Goal: Information Seeking & Learning: Learn about a topic

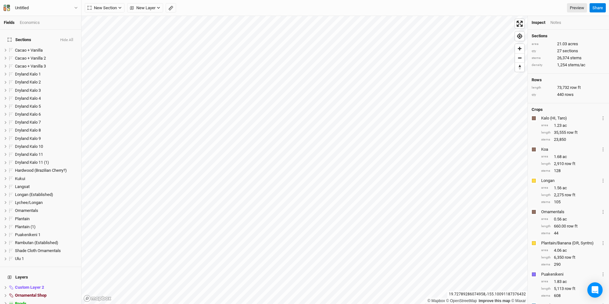
scroll to position [48, 0]
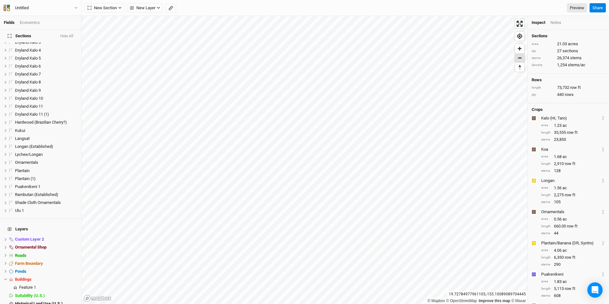
click at [518, 61] on span "Zoom out" at bounding box center [519, 58] width 9 height 9
click at [520, 61] on span "Zoom out" at bounding box center [519, 58] width 9 height 9
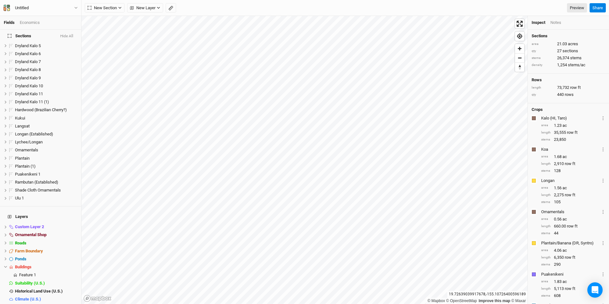
scroll to position [64, 0]
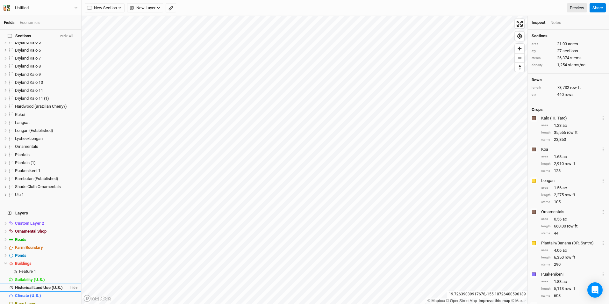
click at [21, 285] on span "Historical Land Use (U.S.)" at bounding box center [39, 287] width 48 height 5
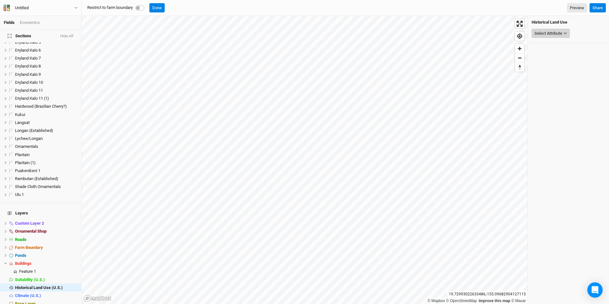
click at [562, 34] on div "Select Attribute" at bounding box center [549, 33] width 28 height 6
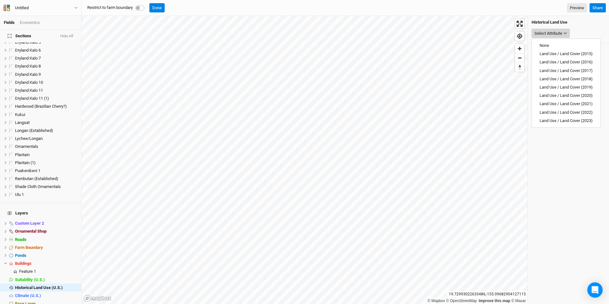
click at [565, 33] on icon "button" at bounding box center [566, 34] width 4 height 4
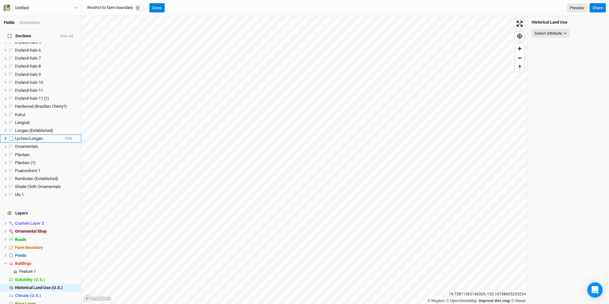
click at [38, 136] on span "Lychee/Longan" at bounding box center [29, 138] width 28 height 5
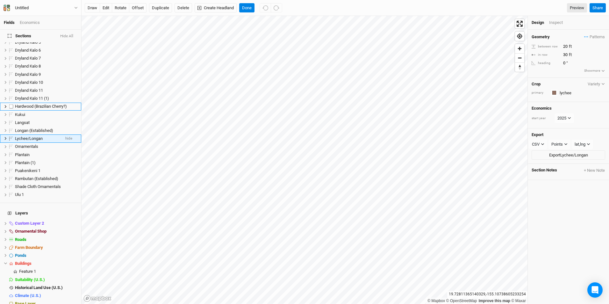
scroll to position [32, 0]
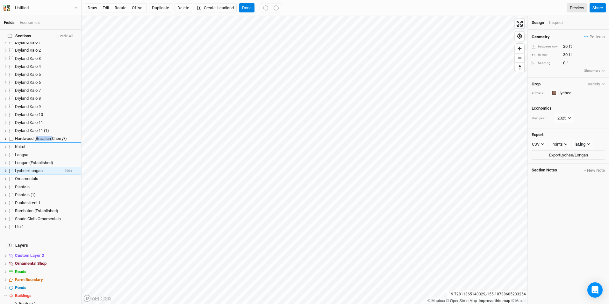
click at [38, 136] on span "Hardwood (Brazilian Cherry?)" at bounding box center [41, 138] width 52 height 5
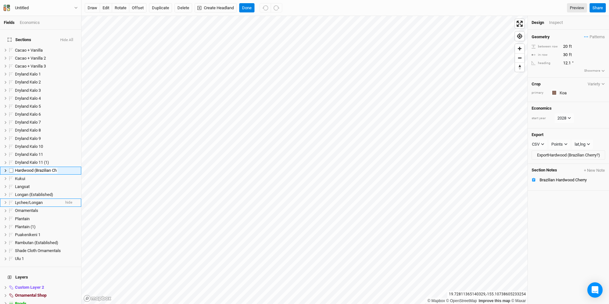
scroll to position [0, 12]
click at [27, 200] on span "Lychee/Longan" at bounding box center [29, 202] width 28 height 5
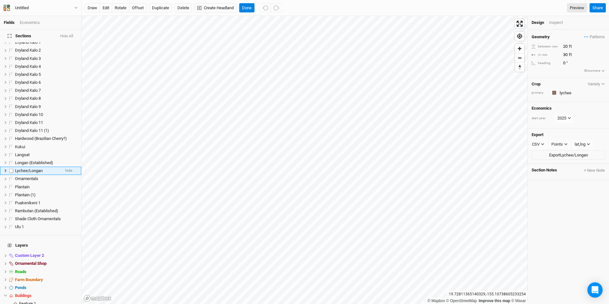
click at [37, 168] on span "Lychee/Longan" at bounding box center [29, 170] width 28 height 5
click at [50, 168] on input "Lychee/Longan" at bounding box center [35, 171] width 43 height 6
type input "Lychee/Longan (Established)"
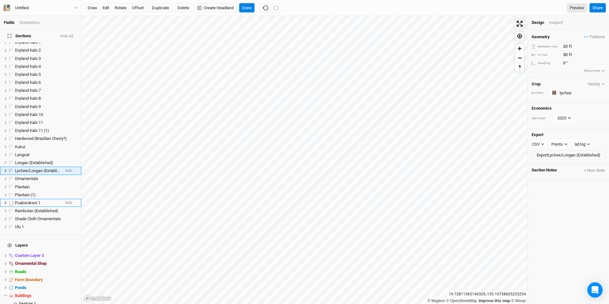
click at [26, 200] on span "Puakenikeni 1" at bounding box center [27, 202] width 25 height 5
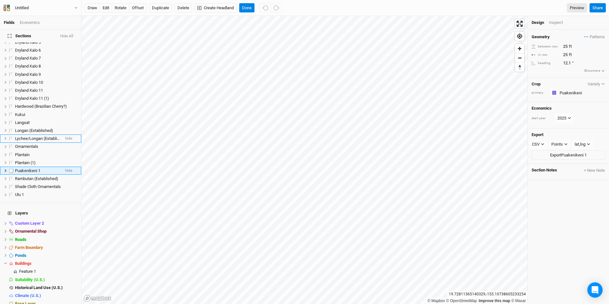
click at [31, 168] on span "Puakenikeni 1" at bounding box center [27, 170] width 25 height 5
type input "Flower Farm"
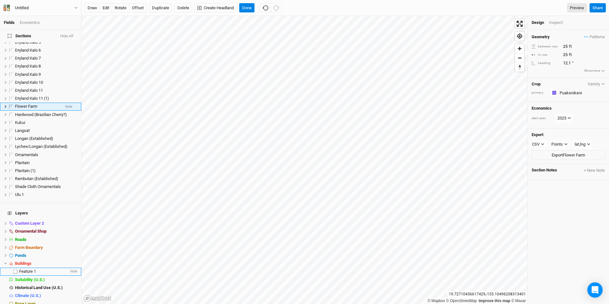
click at [31, 269] on span "Feature 1" at bounding box center [27, 271] width 17 height 5
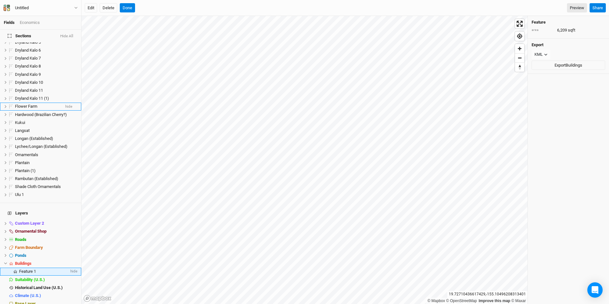
click at [30, 269] on span "Feature 1" at bounding box center [27, 271] width 17 height 5
type input "Field House"
click at [26, 221] on span "Custom Layer 2" at bounding box center [29, 223] width 29 height 5
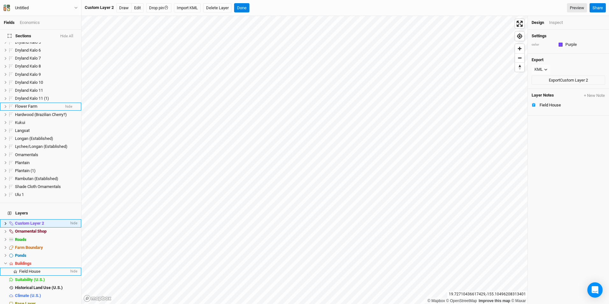
click at [26, 221] on span "Custom Layer 2" at bounding box center [29, 223] width 29 height 5
click at [26, 221] on input "Custom Layer 2" at bounding box center [40, 224] width 53 height 6
click at [42, 221] on input "Custom Layer 2" at bounding box center [40, 224] width 53 height 6
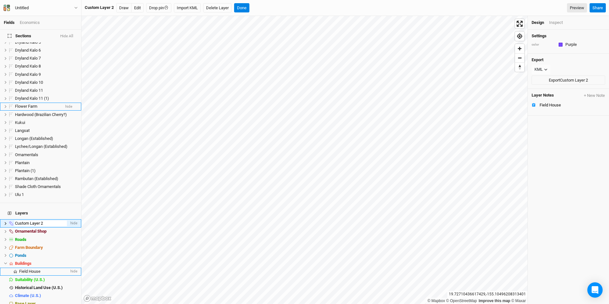
click at [42, 221] on input "Custom Layer 2" at bounding box center [40, 224] width 53 height 6
type input "Equipement Shed"
click at [8, 262] on span at bounding box center [11, 264] width 8 height 4
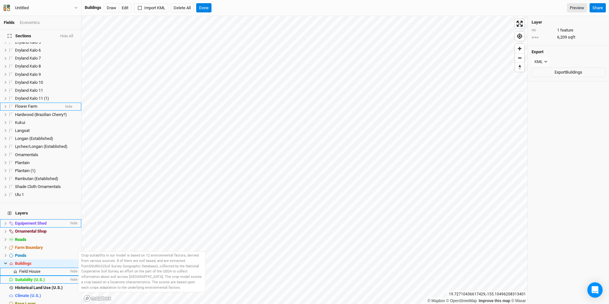
click at [15, 278] on span at bounding box center [11, 280] width 8 height 4
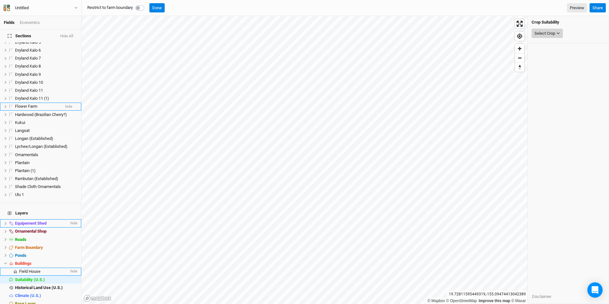
click at [561, 34] on button "Select Crop" at bounding box center [547, 34] width 31 height 10
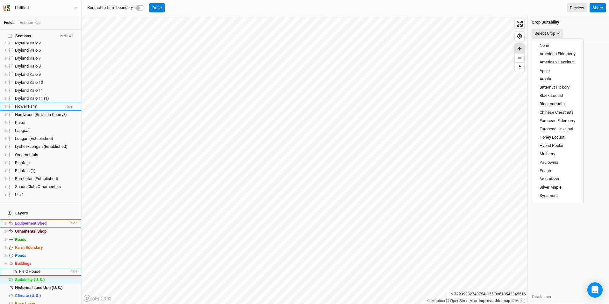
click at [520, 49] on span "Zoom in" at bounding box center [519, 48] width 9 height 9
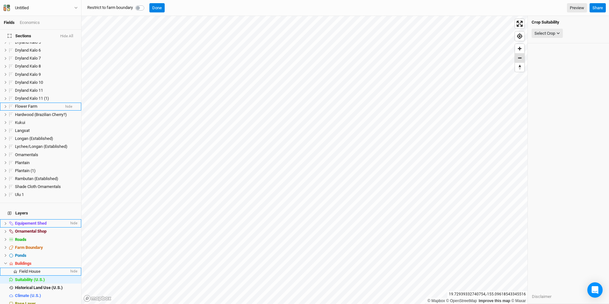
click at [517, 58] on span "Zoom out" at bounding box center [519, 58] width 9 height 9
click at [154, 4] on button "Done" at bounding box center [156, 8] width 15 height 10
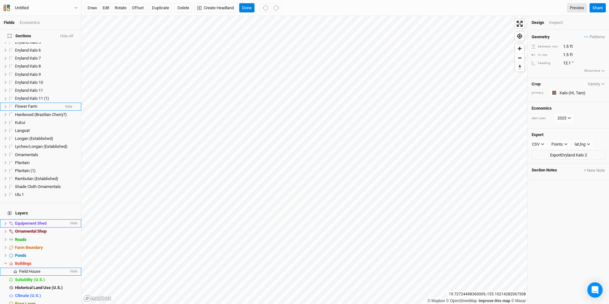
scroll to position [0, 0]
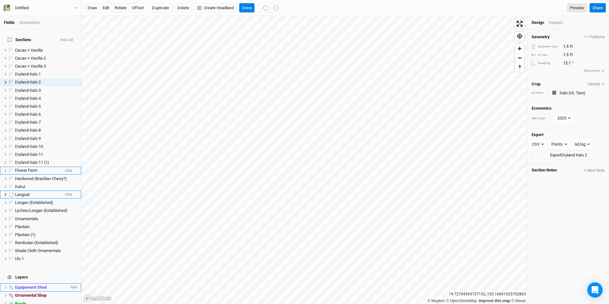
click at [26, 192] on span "Langsat" at bounding box center [22, 194] width 15 height 5
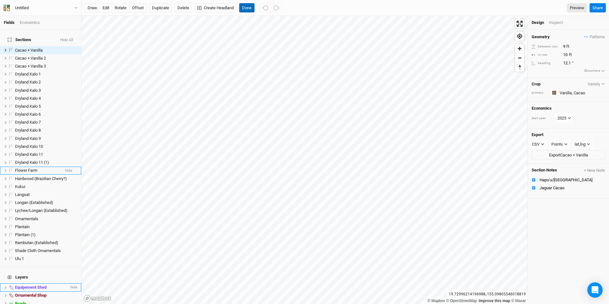
click at [247, 7] on button "Done" at bounding box center [246, 8] width 15 height 10
